Goal: Task Accomplishment & Management: Manage account settings

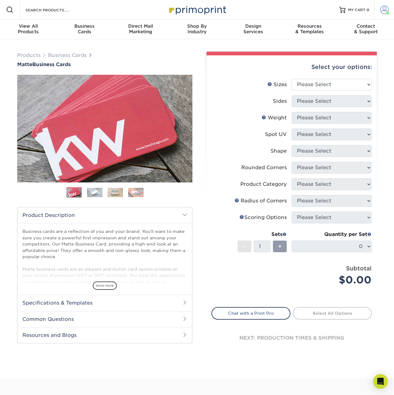
click at [384, 10] on span at bounding box center [384, 10] width 9 height 9
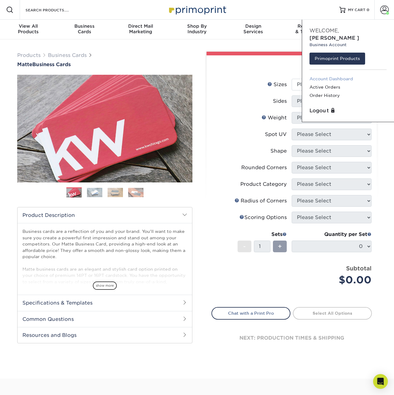
click at [329, 75] on link "Account Dashboard" at bounding box center [347, 79] width 77 height 8
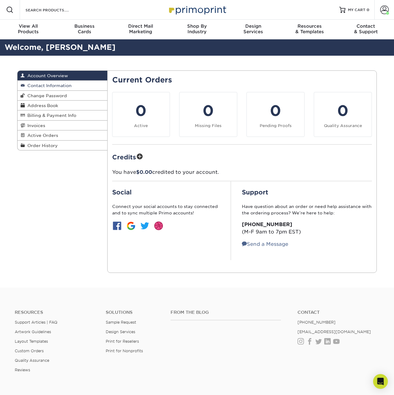
click at [65, 83] on link "Contact Information" at bounding box center [63, 86] width 90 height 10
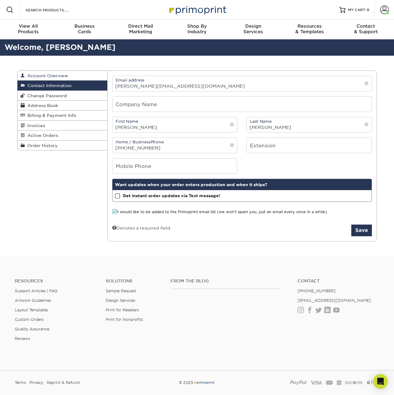
click at [68, 77] on link "Account Overview" at bounding box center [63, 76] width 90 height 10
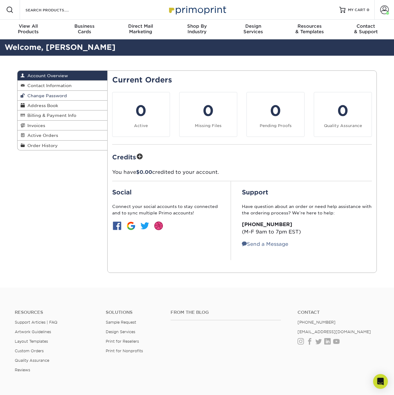
click at [62, 93] on link "Change Password" at bounding box center [63, 96] width 90 height 10
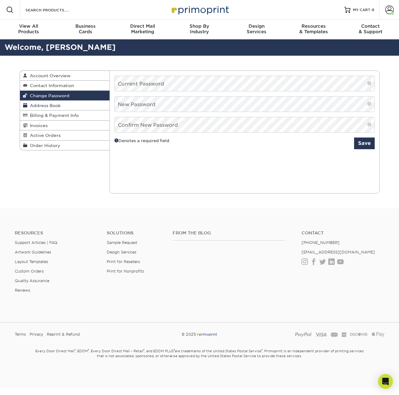
click at [64, 103] on link "Address Book" at bounding box center [65, 105] width 90 height 10
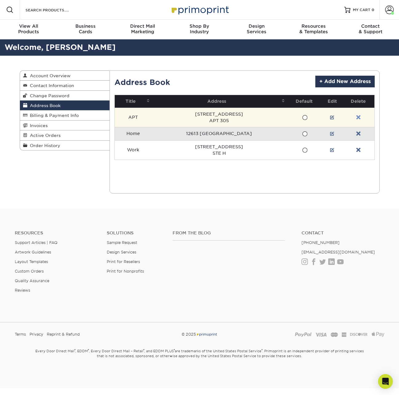
click at [360, 118] on link at bounding box center [358, 117] width 4 height 5
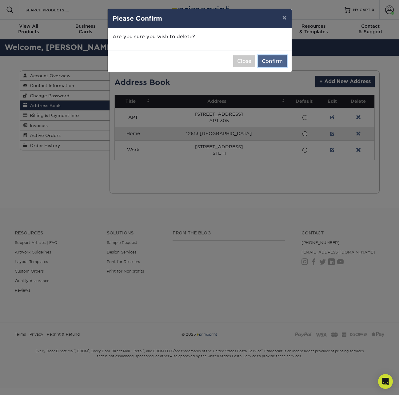
click at [274, 61] on button "Confirm" at bounding box center [272, 61] width 29 height 12
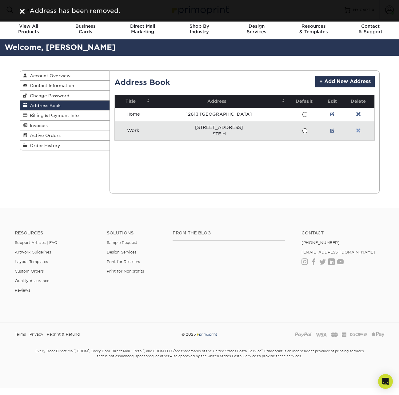
click at [358, 131] on link at bounding box center [358, 130] width 4 height 5
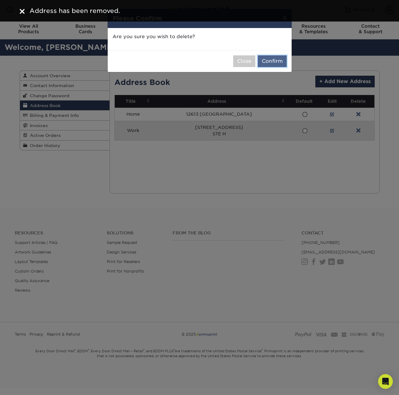
click at [274, 60] on button "Confirm" at bounding box center [272, 61] width 29 height 12
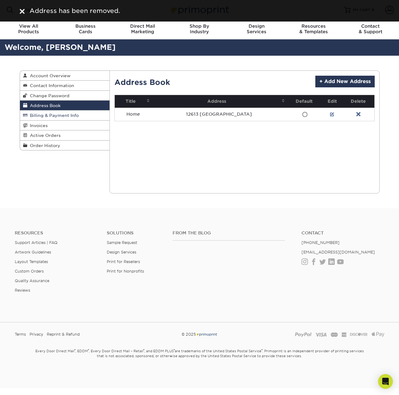
click at [85, 115] on link "Billing & Payment Info" at bounding box center [65, 115] width 90 height 10
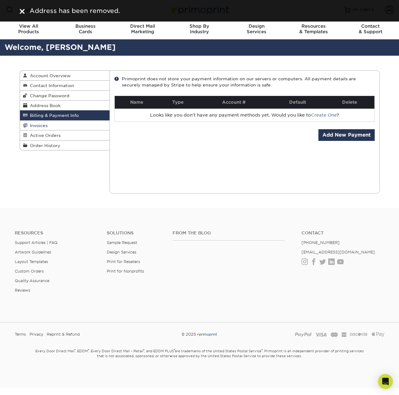
click at [79, 128] on link "Invoices" at bounding box center [65, 125] width 90 height 10
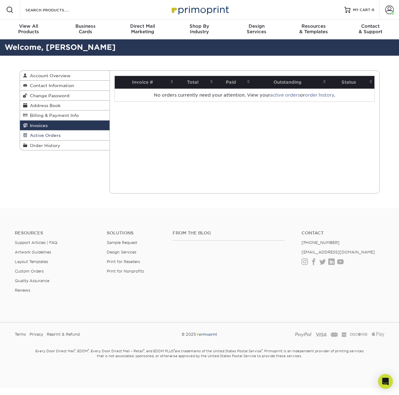
click at [78, 136] on link "Active Orders" at bounding box center [65, 135] width 90 height 10
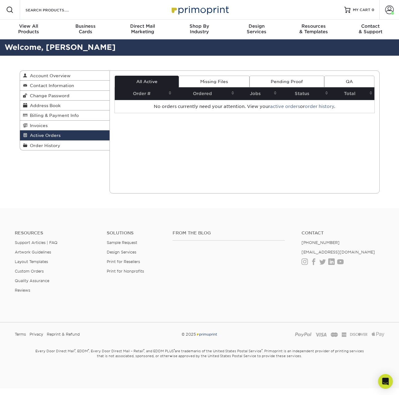
click at [179, 9] on img at bounding box center [199, 9] width 61 height 13
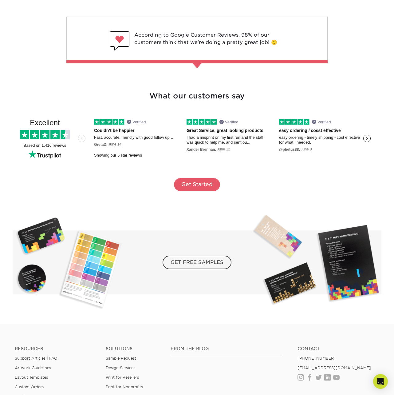
scroll to position [933, 0]
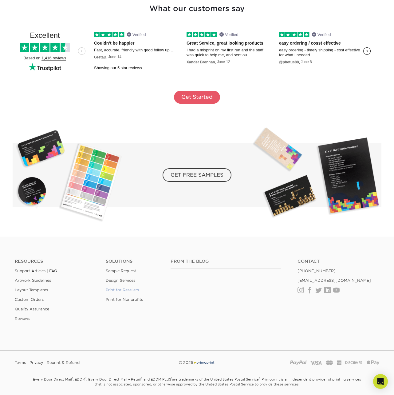
click at [127, 289] on link "Print for Resellers" at bounding box center [122, 289] width 33 height 5
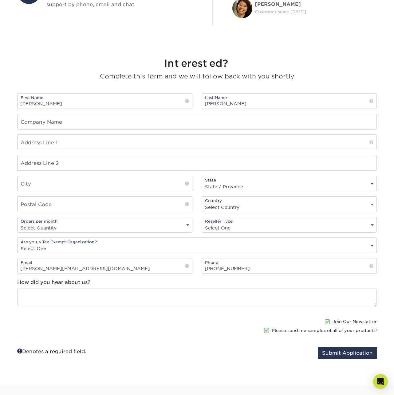
scroll to position [572, 0]
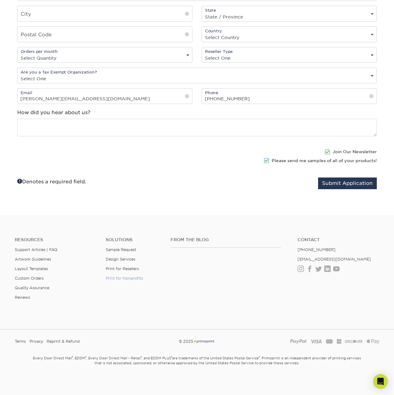
click at [135, 278] on link "Print for Nonprofits" at bounding box center [124, 278] width 37 height 5
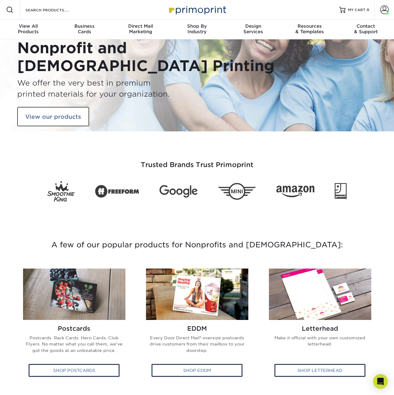
click at [185, 11] on img at bounding box center [196, 9] width 61 height 13
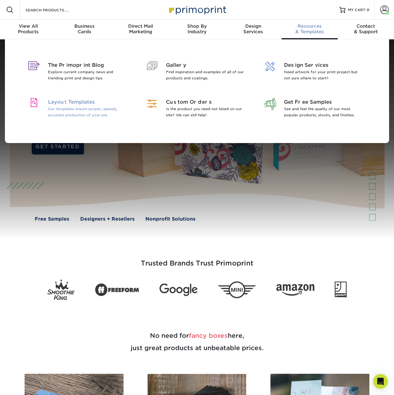
click at [90, 117] on p "Our templates ensure proper, speedy, accurate production of your job." at bounding box center [88, 112] width 80 height 12
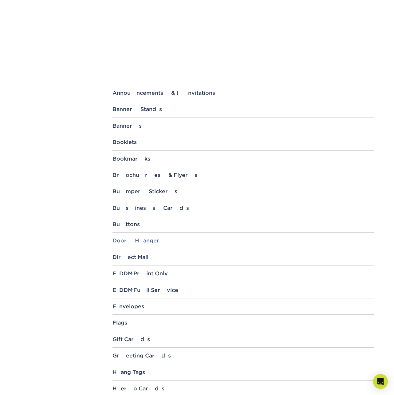
scroll to position [192, 0]
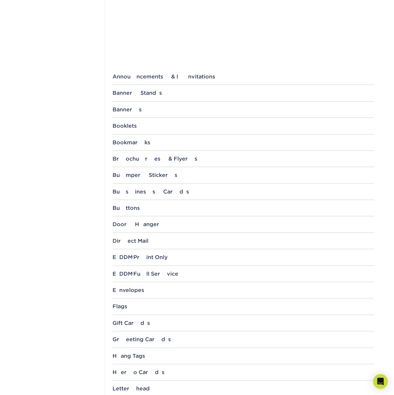
drag, startPoint x: 145, startPoint y: 337, endPoint x: 149, endPoint y: 336, distance: 4.2
click at [145, 337] on div "Greeting Cards" at bounding box center [243, 339] width 262 height 6
click at [126, 355] on link "10" x 7"" at bounding box center [125, 355] width 17 height 5
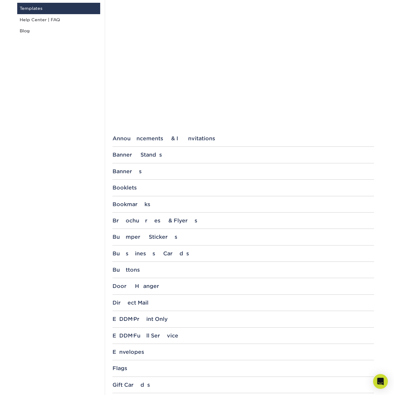
scroll to position [0, 0]
